Goal: Task Accomplishment & Management: Manage account settings

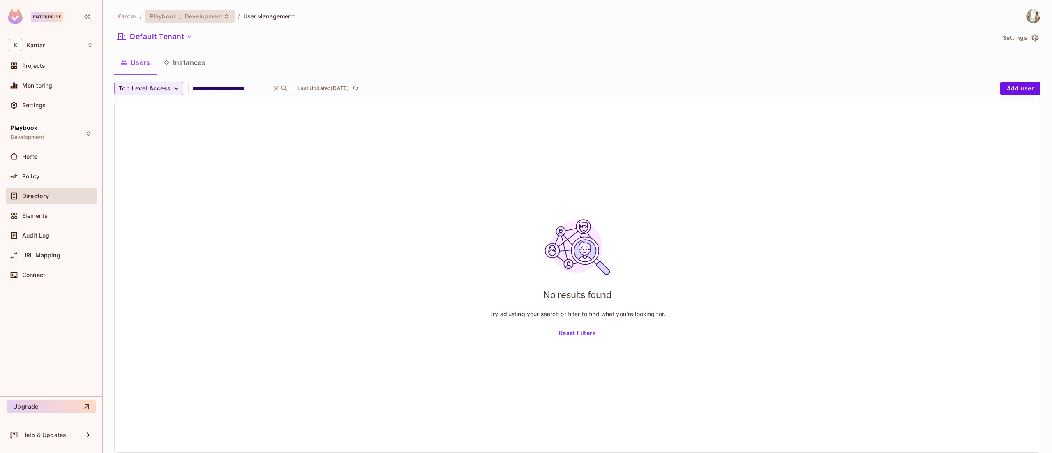
click at [192, 14] on span "Development" at bounding box center [204, 16] width 38 height 8
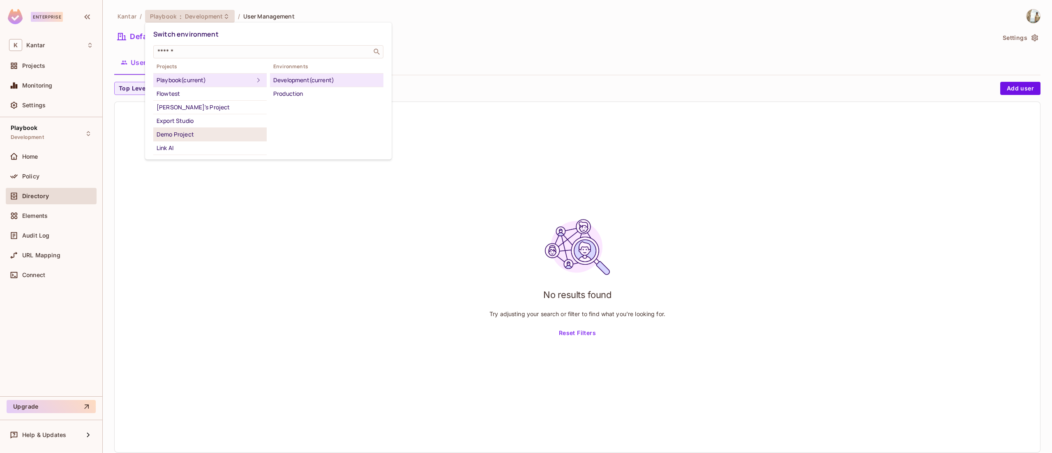
click at [206, 139] on div "Demo Project" at bounding box center [210, 134] width 107 height 10
click at [257, 136] on icon at bounding box center [258, 134] width 2 height 5
click at [220, 132] on div "Demo Project" at bounding box center [205, 134] width 97 height 10
click at [183, 133] on div "Demo Project" at bounding box center [205, 134] width 97 height 10
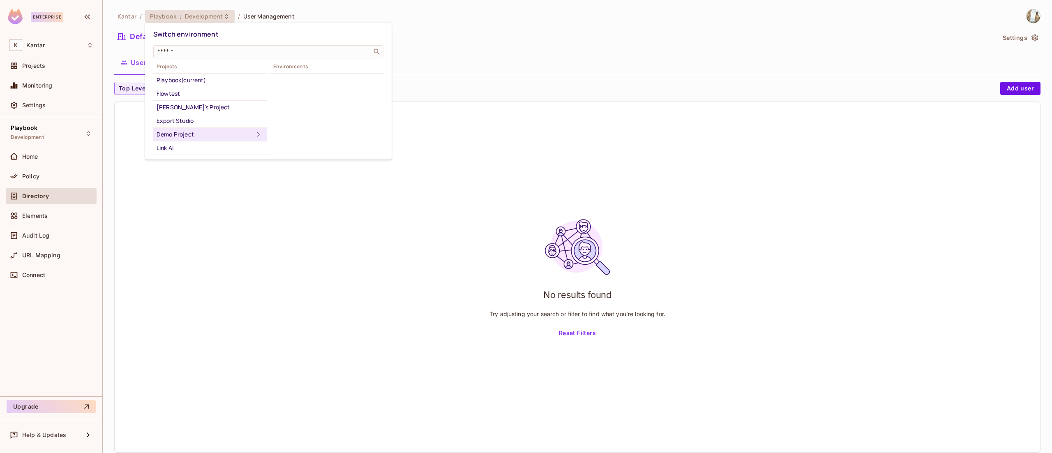
click at [183, 133] on div "Demo Project" at bounding box center [205, 134] width 97 height 10
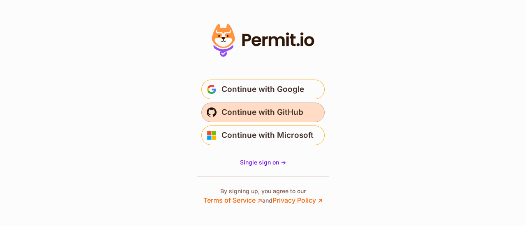
click at [290, 114] on span "Continue with GitHub" at bounding box center [263, 112] width 82 height 13
click at [272, 108] on span "Continue with GitHub" at bounding box center [263, 112] width 82 height 13
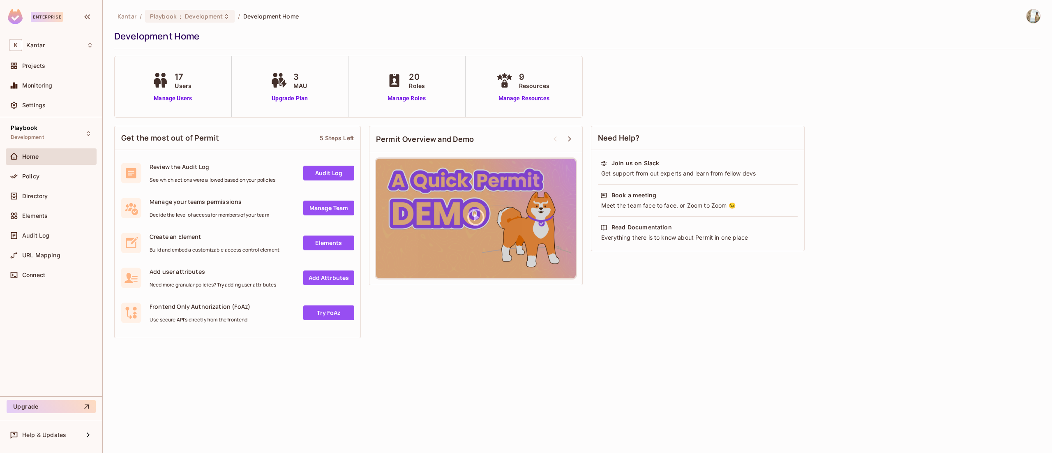
click at [1030, 21] on img at bounding box center [1034, 16] width 14 height 14
click at [1012, 90] on li "Log out" at bounding box center [1034, 89] width 159 height 13
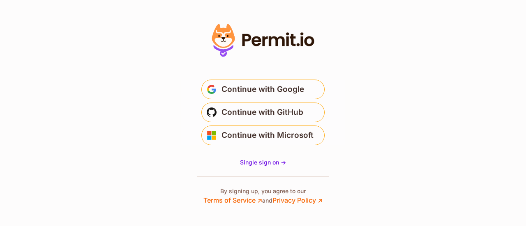
click at [250, 83] on button "Continue with Google" at bounding box center [262, 90] width 123 height 20
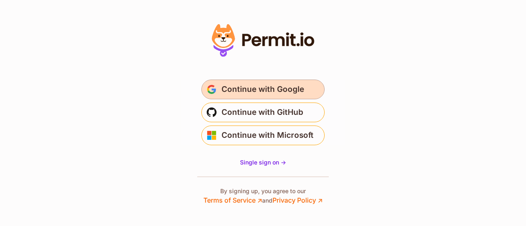
click at [251, 83] on button "Continue with Google" at bounding box center [262, 90] width 123 height 20
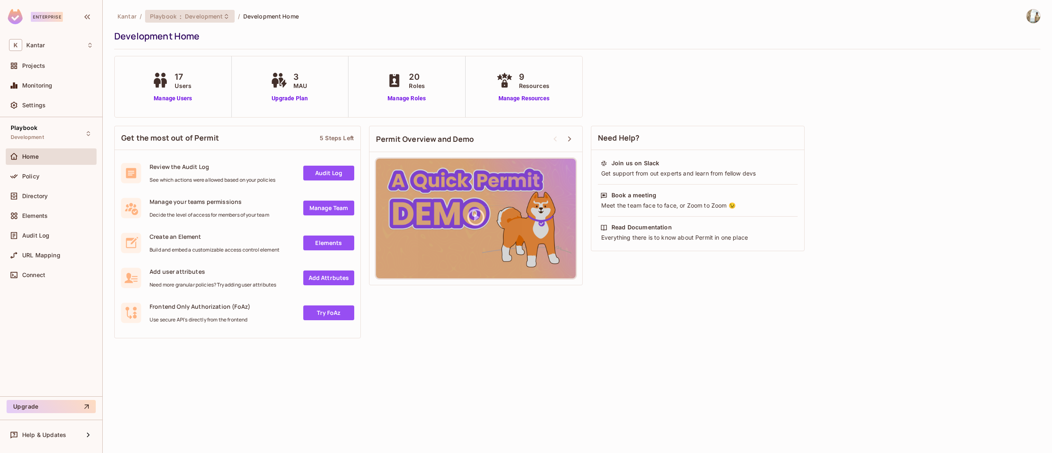
click at [183, 12] on div "Playbook : Development" at bounding box center [190, 16] width 90 height 13
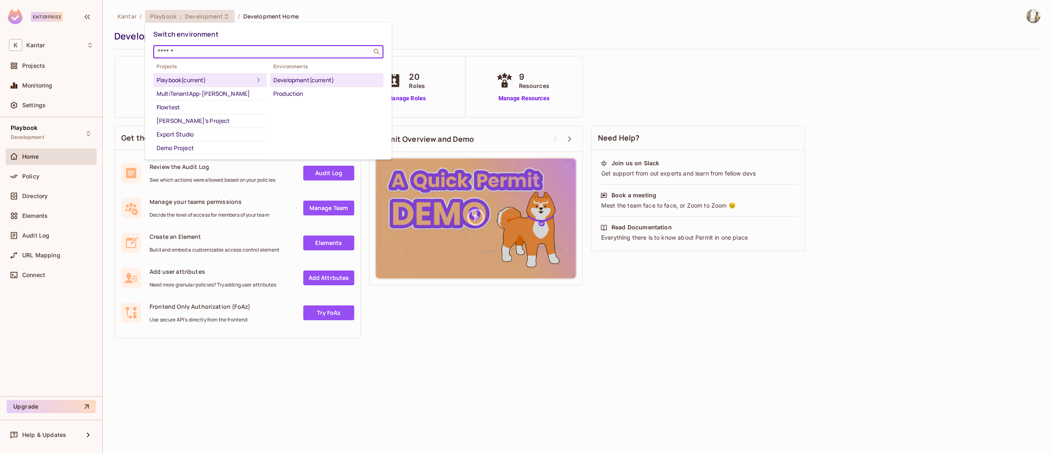
click at [195, 53] on input "text" at bounding box center [263, 52] width 214 height 8
type input "***"
click at [185, 91] on div "Demo Project" at bounding box center [210, 94] width 107 height 10
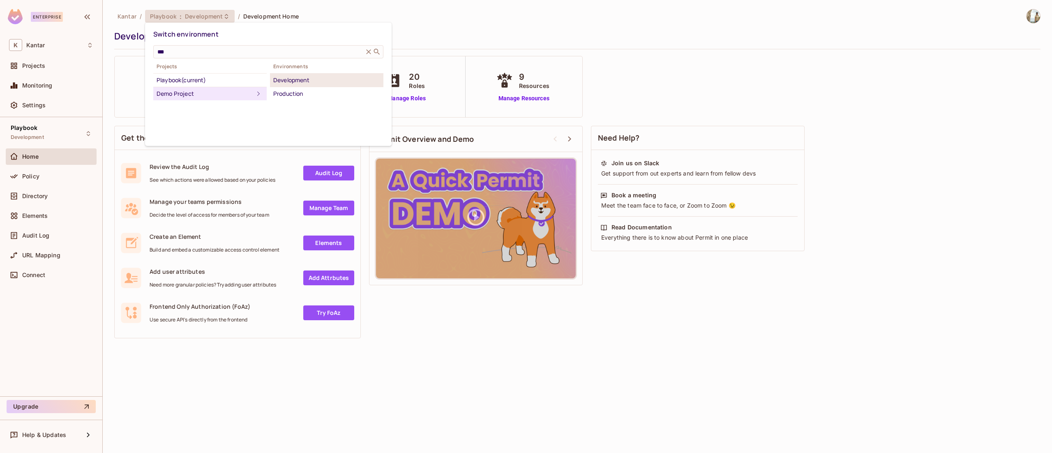
click at [308, 82] on div "Development" at bounding box center [326, 80] width 107 height 10
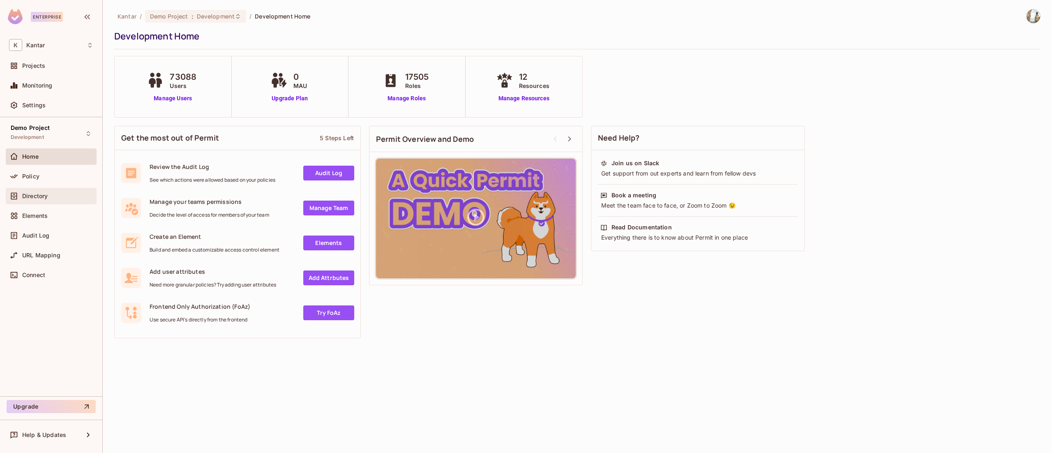
click at [50, 200] on div "Directory" at bounding box center [51, 196] width 84 height 10
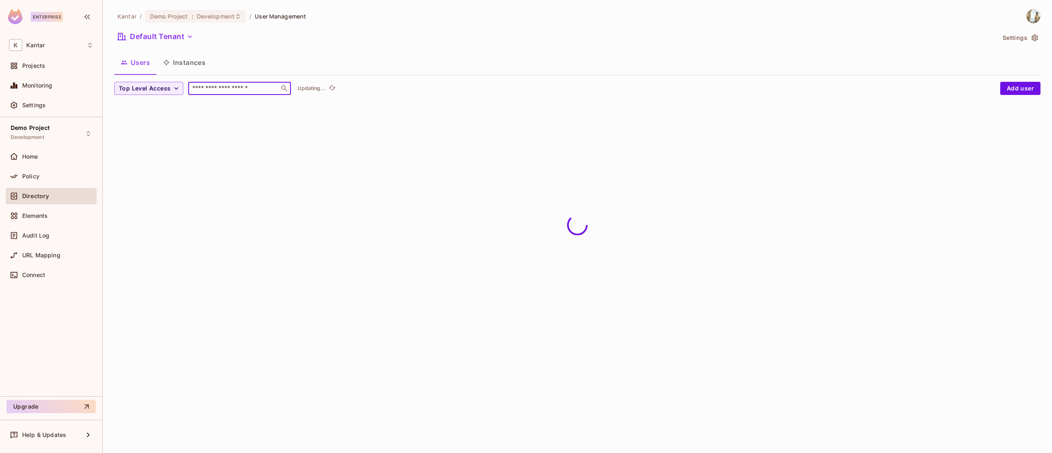
click at [233, 86] on input "text" at bounding box center [234, 88] width 86 height 8
type input "**********"
click at [1028, 86] on button "Add user" at bounding box center [1020, 88] width 40 height 13
click at [362, 84] on icon "refresh" at bounding box center [358, 87] width 7 height 7
click at [280, 89] on icon at bounding box center [276, 88] width 8 height 8
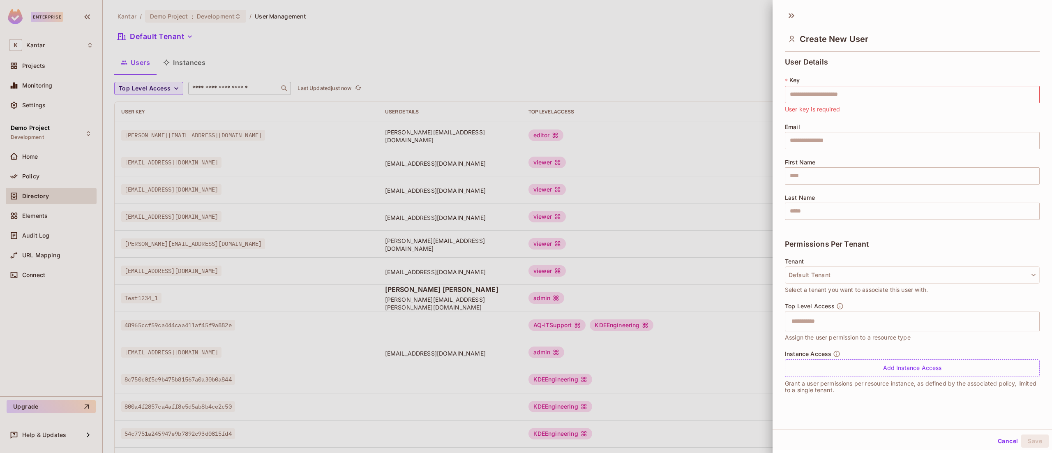
click at [221, 86] on div at bounding box center [526, 226] width 1052 height 453
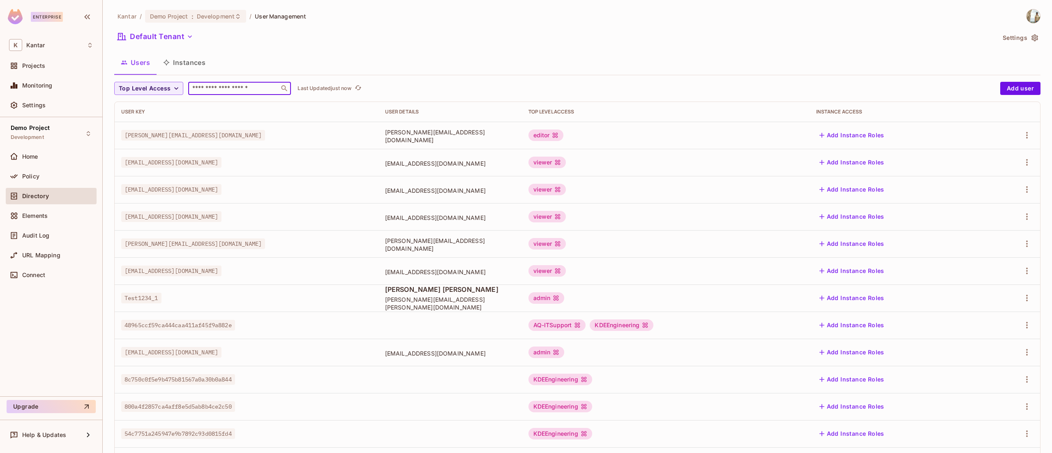
click at [220, 87] on input "text" at bounding box center [234, 88] width 86 height 8
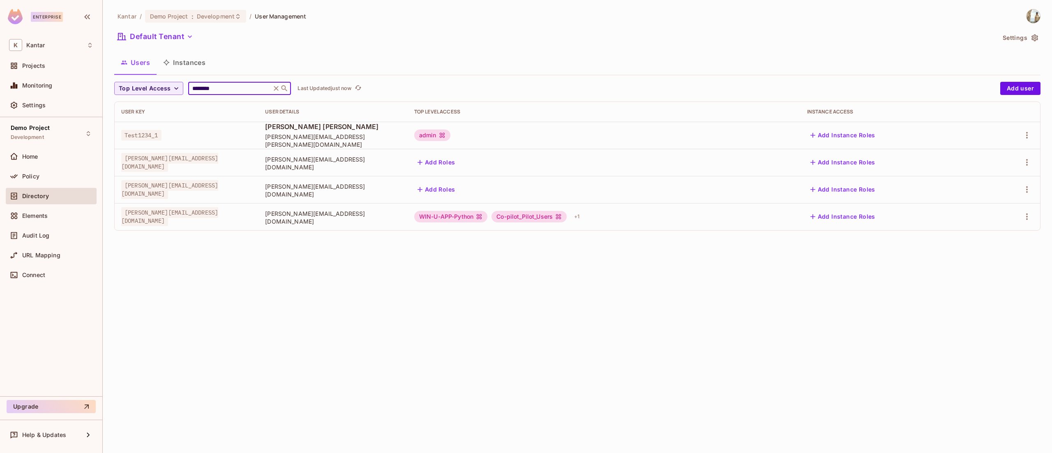
type input "********"
click at [395, 336] on div "Kantar / Demo Project : Development / User Management Default Tenant Settings U…" at bounding box center [577, 226] width 949 height 453
click at [864, 214] on button "Add Instance Roles" at bounding box center [843, 216] width 72 height 13
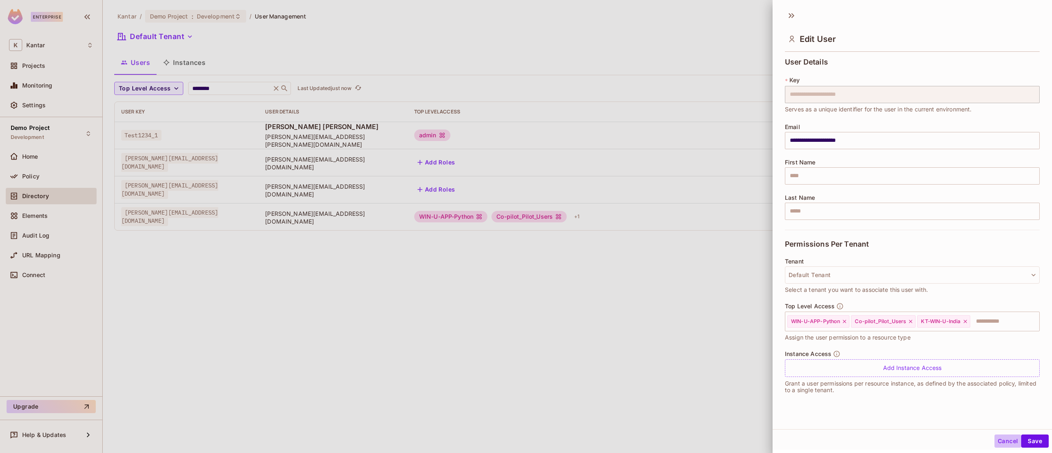
click at [995, 440] on button "Cancel" at bounding box center [1008, 440] width 27 height 13
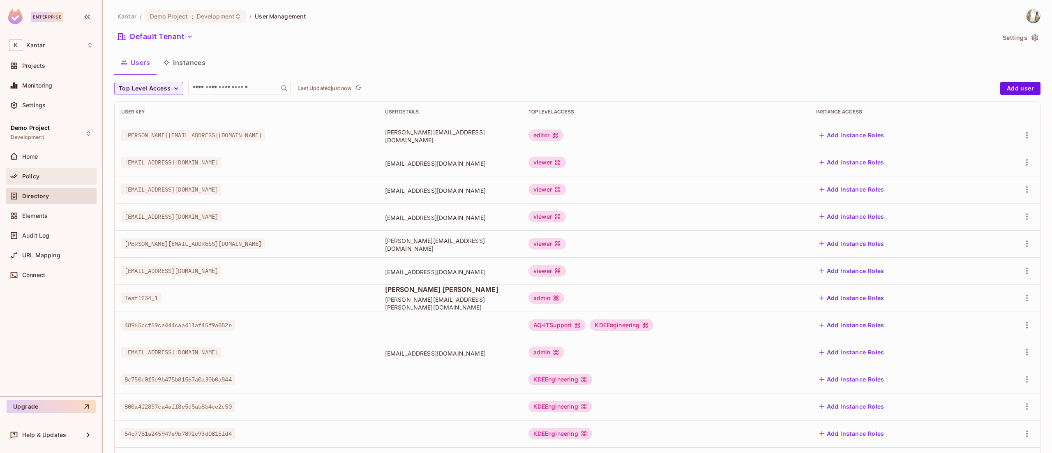
click at [53, 178] on div "Policy" at bounding box center [57, 176] width 71 height 7
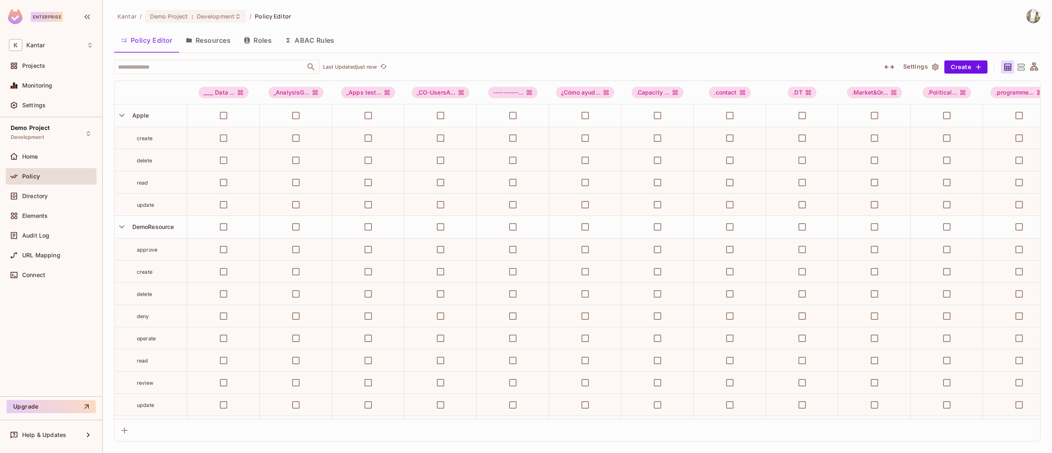
drag, startPoint x: 148, startPoint y: 70, endPoint x: 386, endPoint y: 366, distance: 379.5
click at [148, 70] on input "text" at bounding box center [210, 67] width 188 height 14
click at [398, 15] on div "Kantar / Demo Project : Development / Policy Editor" at bounding box center [577, 16] width 926 height 14
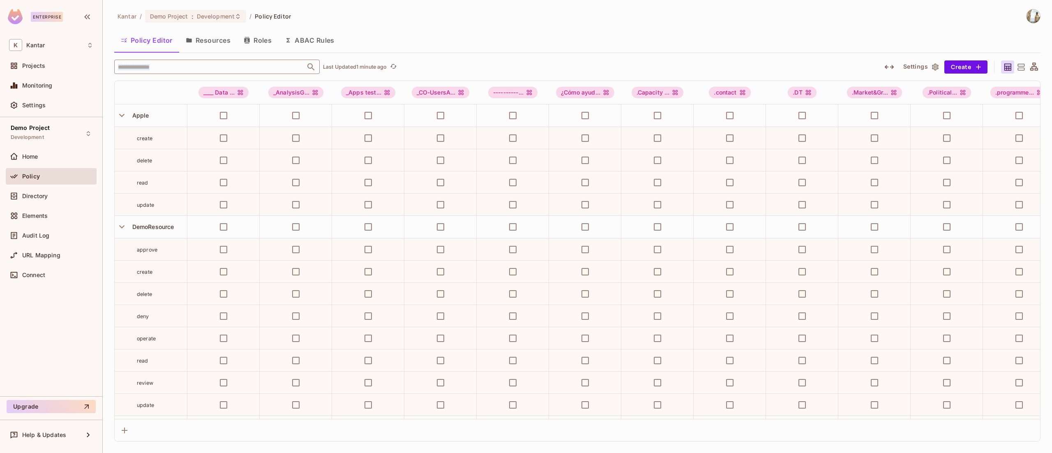
drag, startPoint x: 194, startPoint y: 76, endPoint x: 189, endPoint y: 67, distance: 9.6
click at [189, 67] on div "​ Last Updated 1 minute ago Settings Create ____ Data ... _AnalysisG... _Apps t…" at bounding box center [577, 251] width 926 height 382
click at [189, 67] on input "text" at bounding box center [210, 67] width 188 height 14
type input "*"
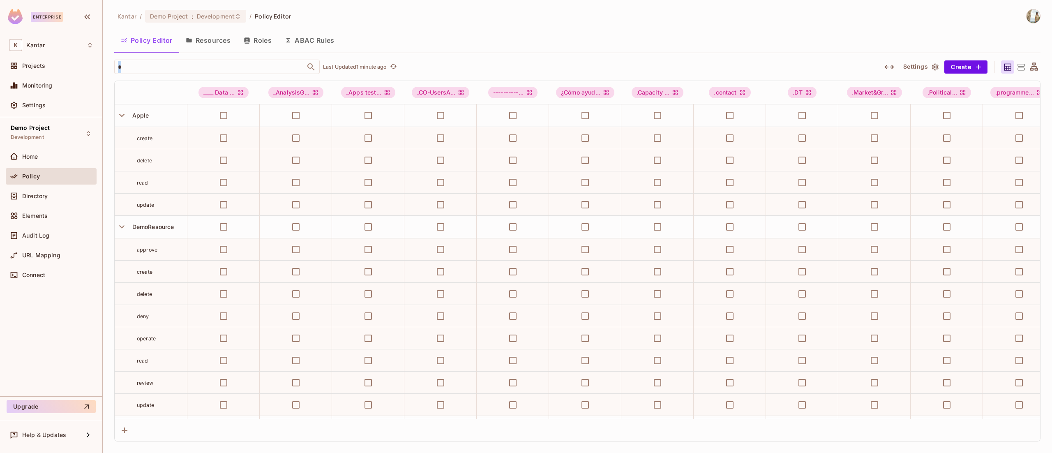
click at [436, 37] on div "Policy Editor Resources Roles ABAC Rules" at bounding box center [577, 40] width 926 height 21
click at [240, 64] on input "text" at bounding box center [210, 67] width 188 height 14
click at [239, 72] on input "text" at bounding box center [210, 67] width 188 height 14
click at [241, 62] on input "text" at bounding box center [210, 67] width 188 height 14
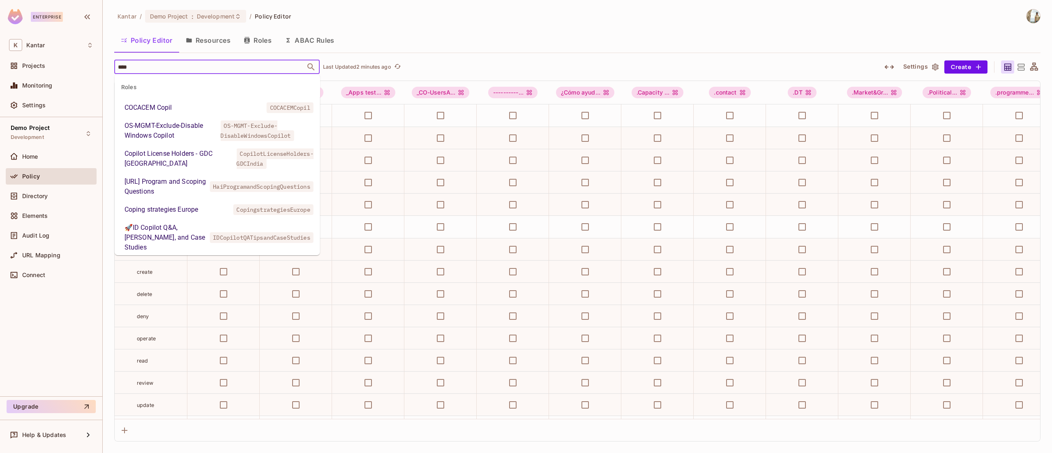
type input "****"
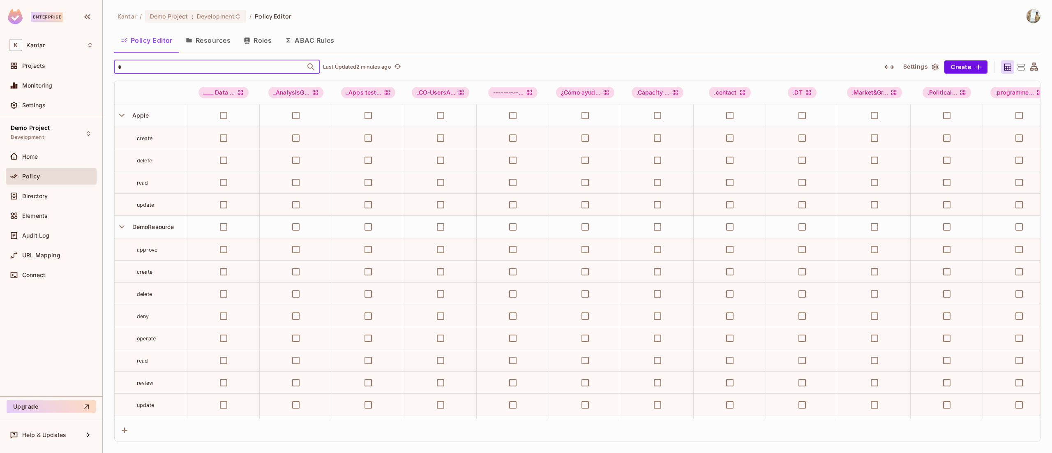
type input "**"
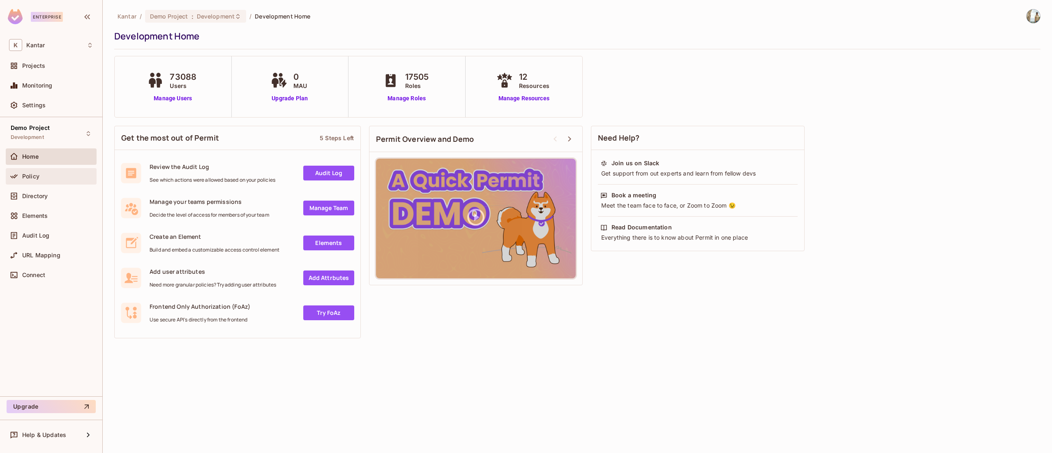
click at [42, 181] on div "Policy" at bounding box center [51, 176] width 84 height 10
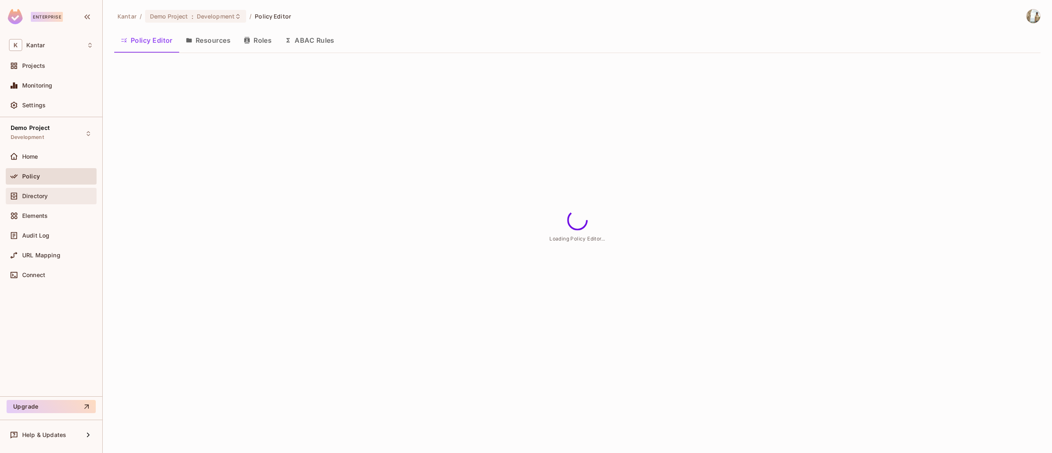
click at [29, 192] on div "Directory" at bounding box center [51, 196] width 84 height 10
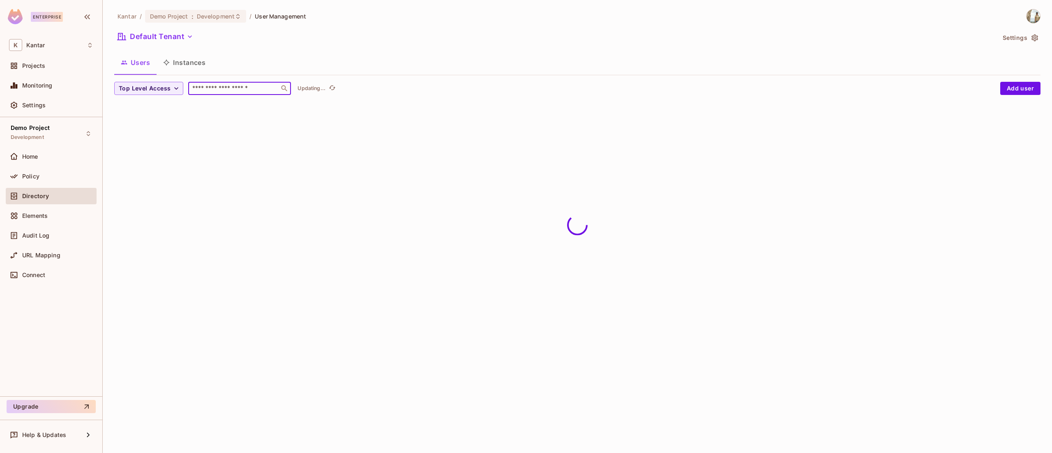
click at [231, 91] on input "text" at bounding box center [234, 88] width 86 height 8
type input "********"
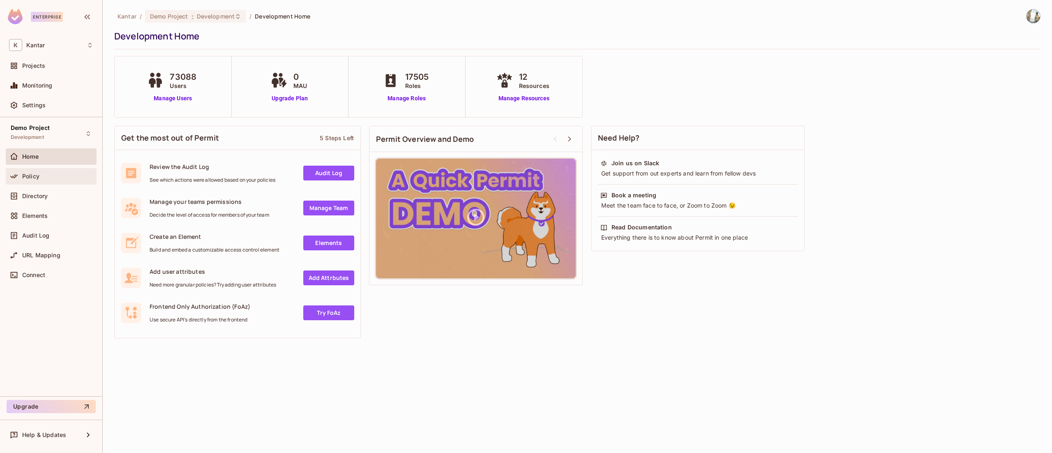
click at [65, 180] on div "Policy" at bounding box center [51, 176] width 84 height 10
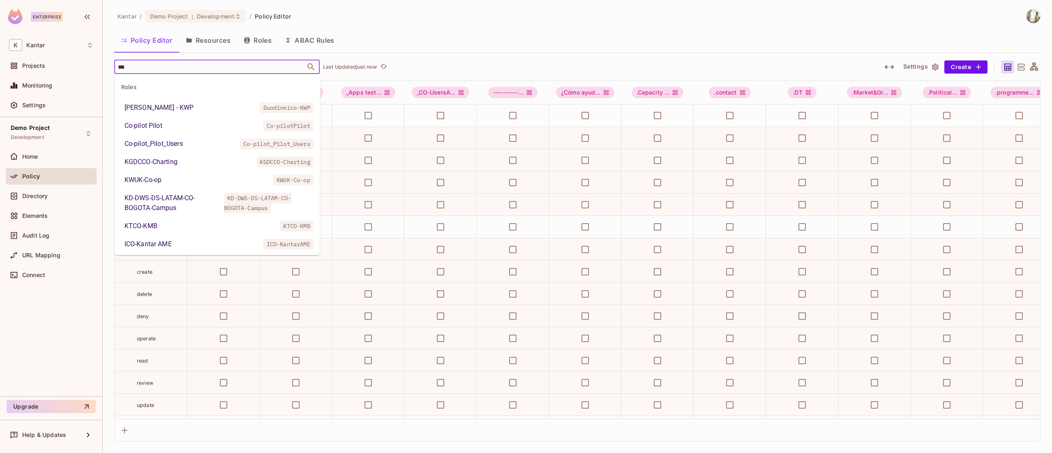
type input "****"
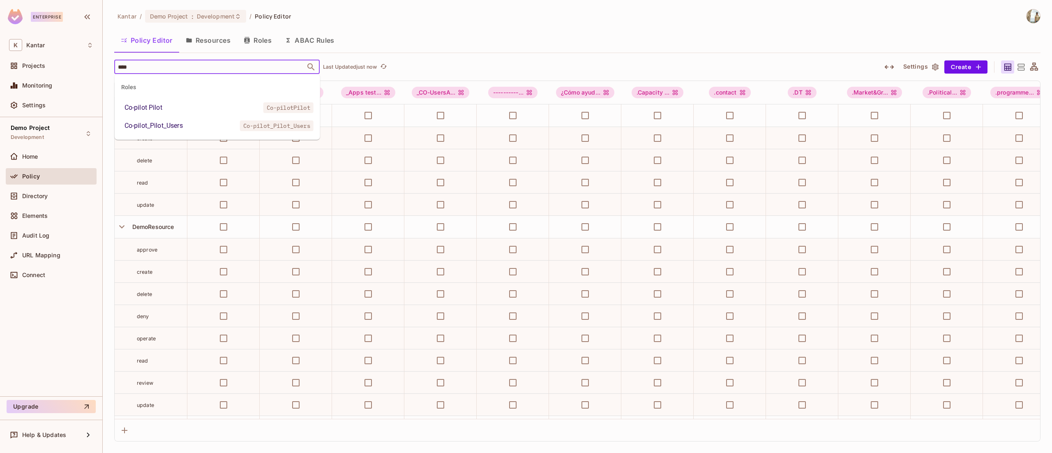
click at [146, 123] on div "Co-pilot_Pilot_Users" at bounding box center [154, 126] width 58 height 10
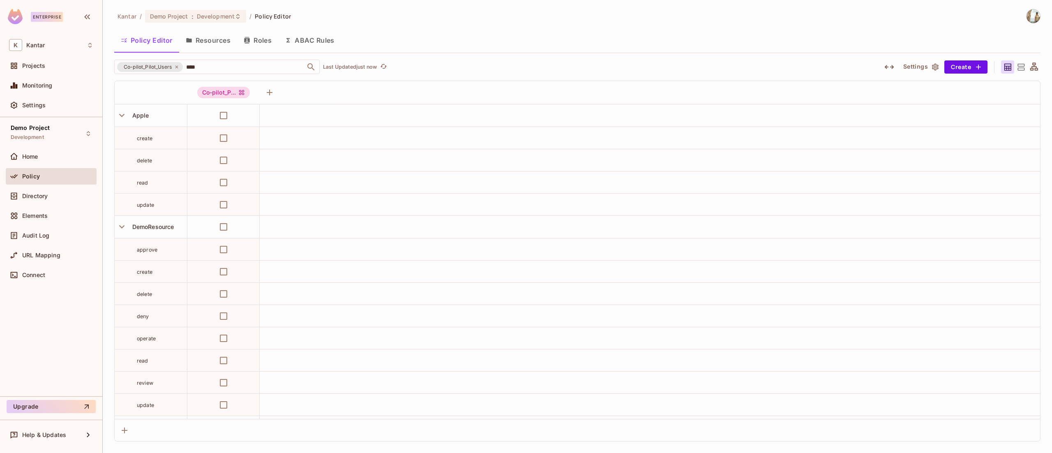
drag, startPoint x: 146, startPoint y: 123, endPoint x: 167, endPoint y: 126, distance: 20.8
click at [167, 126] on div at bounding box center [526, 226] width 1052 height 453
click at [1012, 445] on button "Save Changes" at bounding box center [1020, 440] width 51 height 13
